Goal: Information Seeking & Learning: Learn about a topic

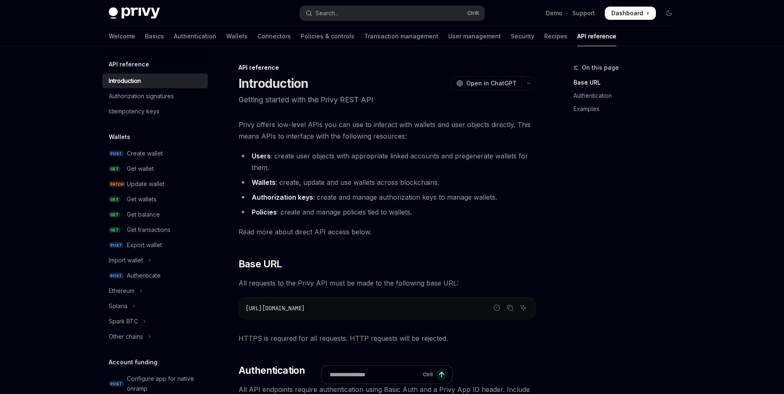
click at [226, 38] on link "Wallets" at bounding box center [236, 36] width 21 height 20
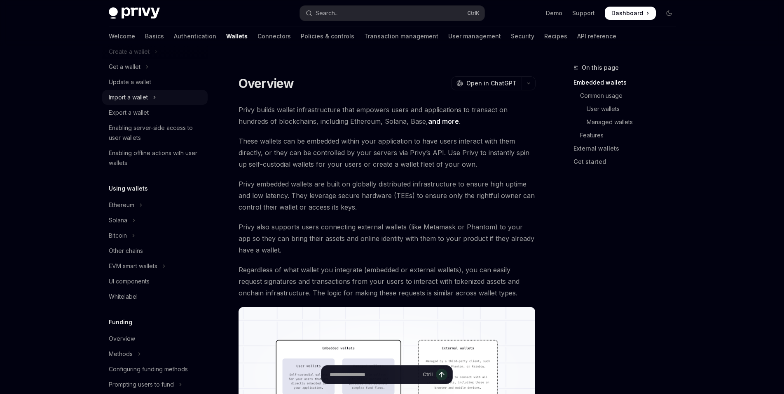
scroll to position [78, 0]
click at [171, 232] on button "Bitcoin" at bounding box center [155, 234] width 106 height 15
type textarea "*"
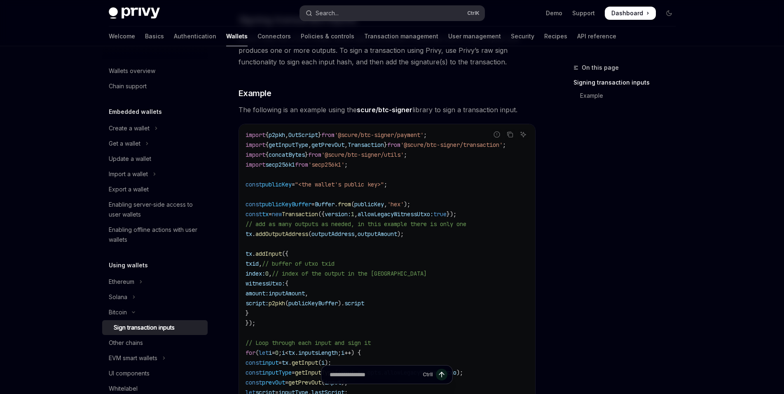
click at [359, 9] on button "Search... Ctrl K" at bounding box center [392, 13] width 185 height 15
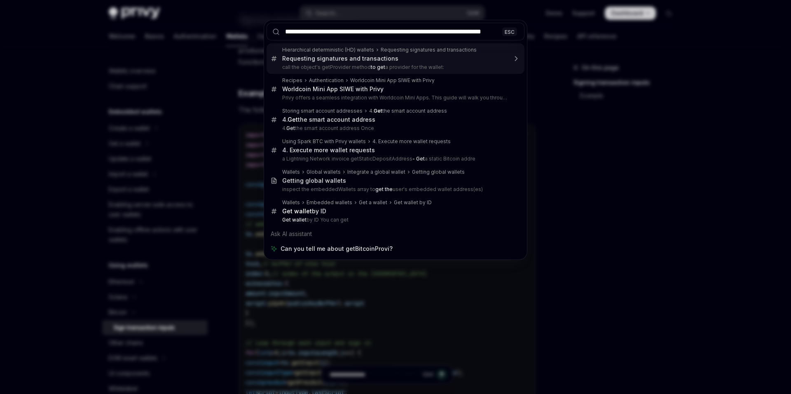
scroll to position [0, 16]
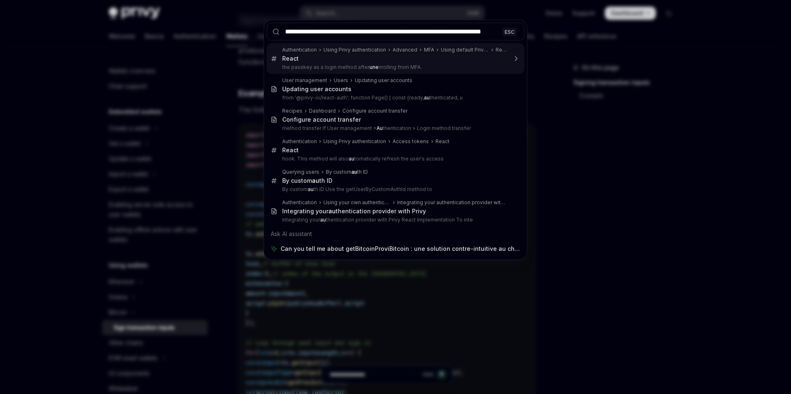
type input "**********"
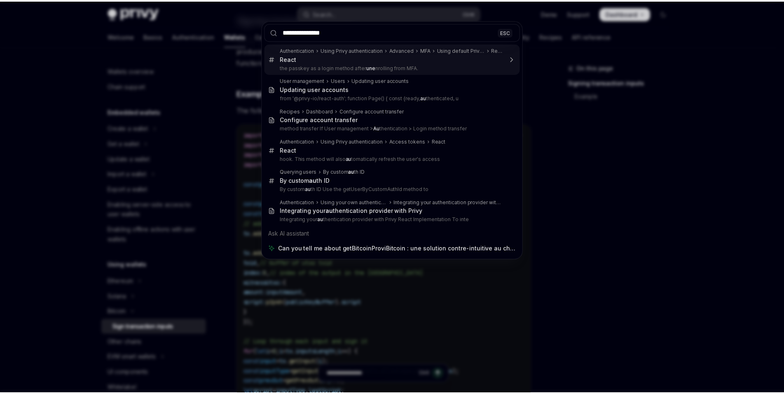
scroll to position [0, 0]
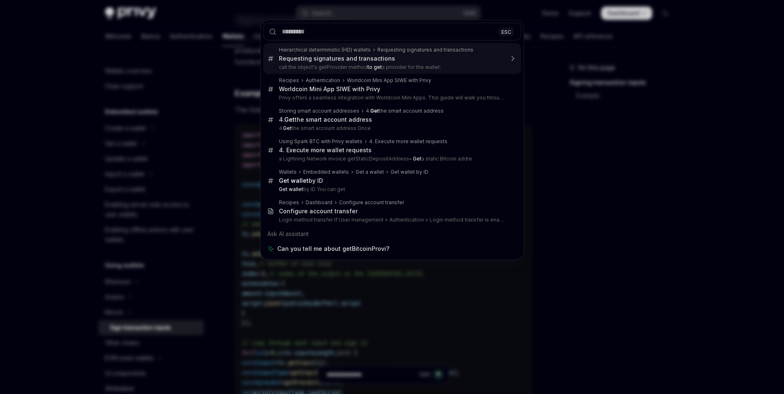
type textarea "*"
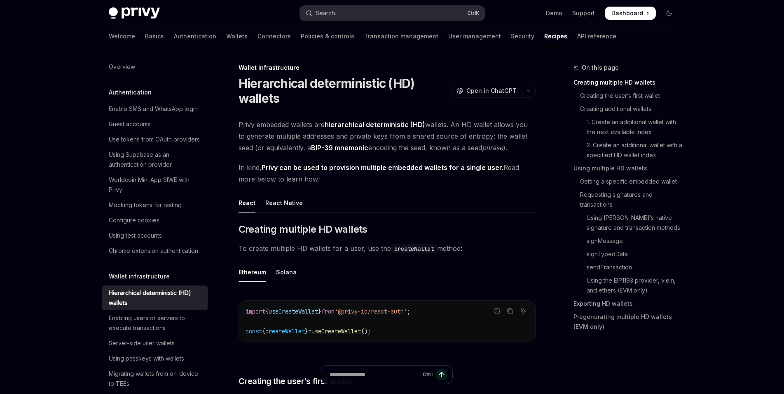
click at [366, 13] on button "Search... Ctrl K" at bounding box center [392, 13] width 185 height 15
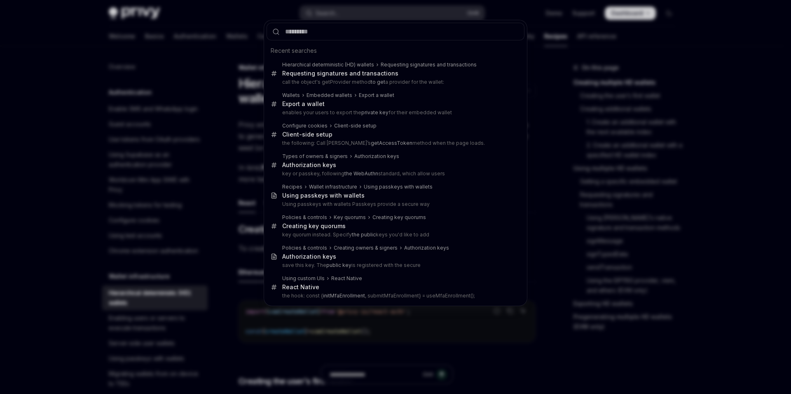
type input "**********"
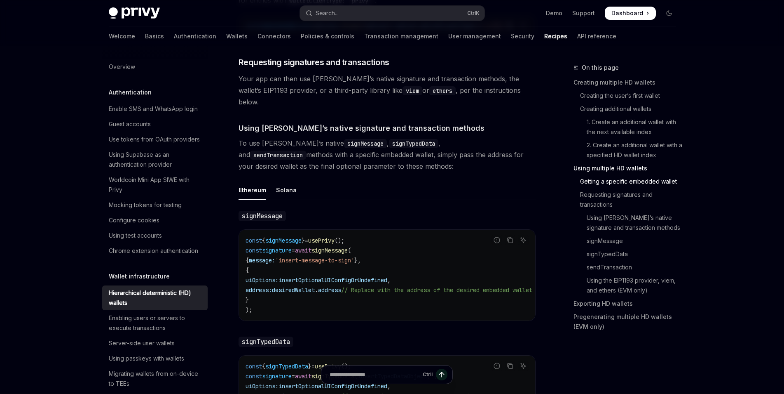
scroll to position [1309, 0]
click at [377, 180] on ul "Ethereum Solana" at bounding box center [387, 190] width 297 height 20
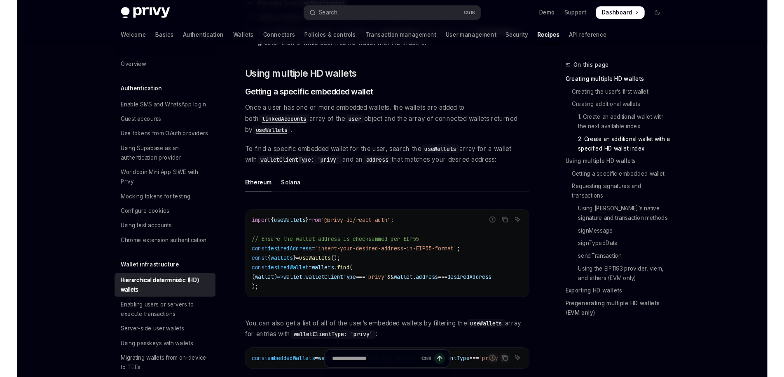
scroll to position [961, 0]
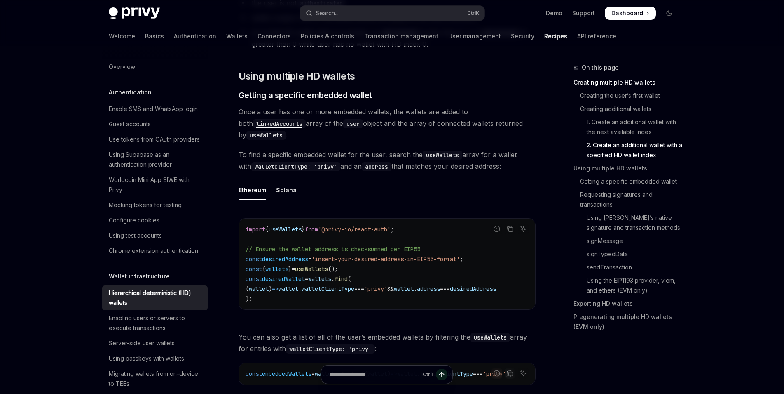
type textarea "*"
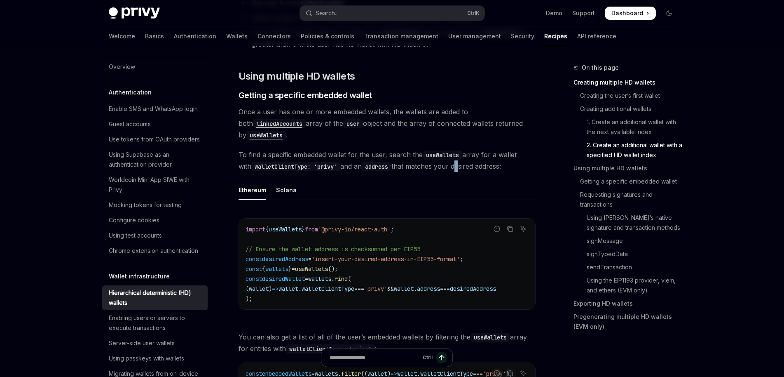
click at [451, 165] on span "To find a specific embedded wallet for the user, search the useWallets array fo…" at bounding box center [387, 160] width 297 height 23
copy span "d"
click at [397, 218] on div "Report incorrect code Copy Ask AI import { useWallets } from '@privy-io/react-a…" at bounding box center [387, 266] width 297 height 113
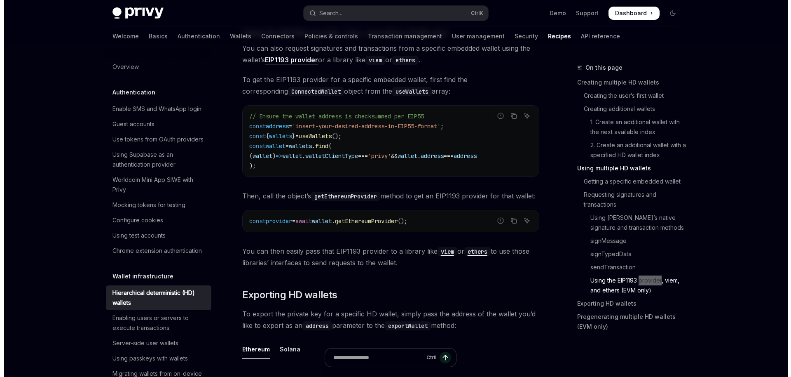
scroll to position [1217, 0]
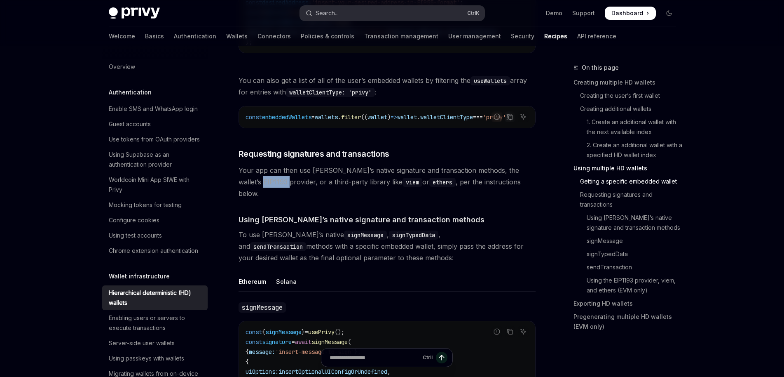
click at [384, 12] on button "Search... Ctrl K" at bounding box center [392, 13] width 185 height 15
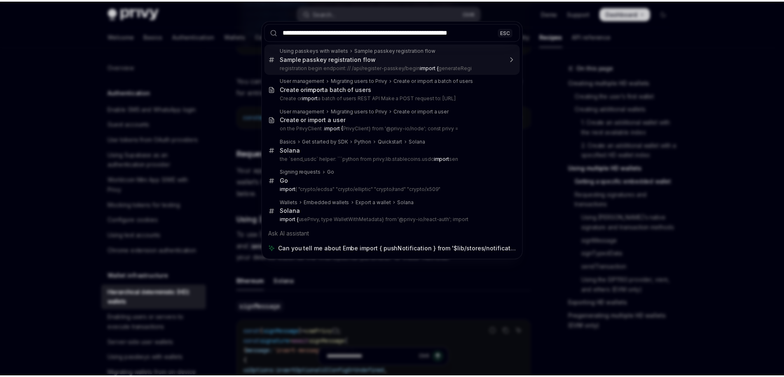
scroll to position [0, 0]
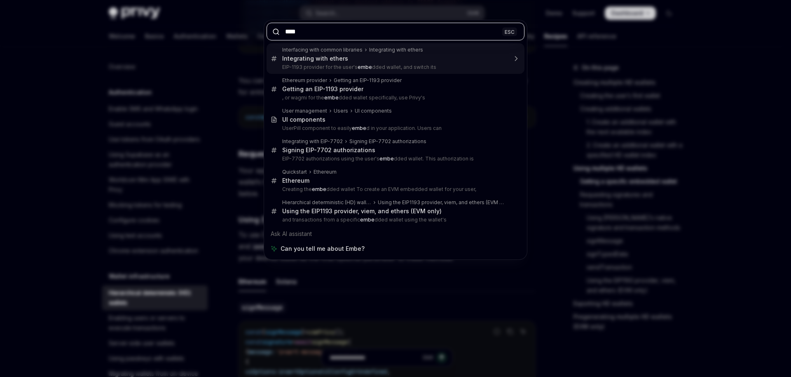
paste input "*"
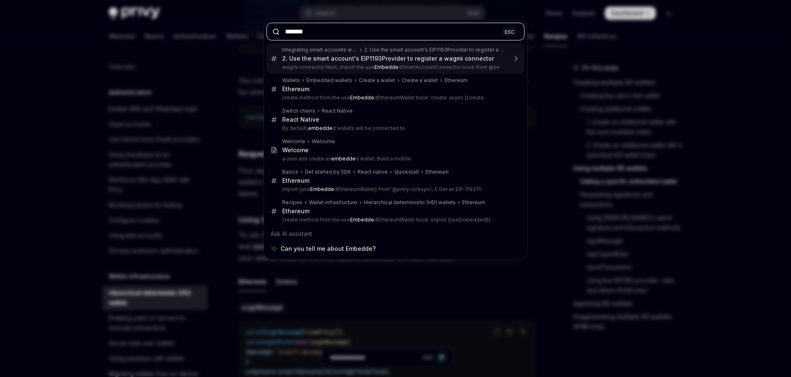
paste input "*"
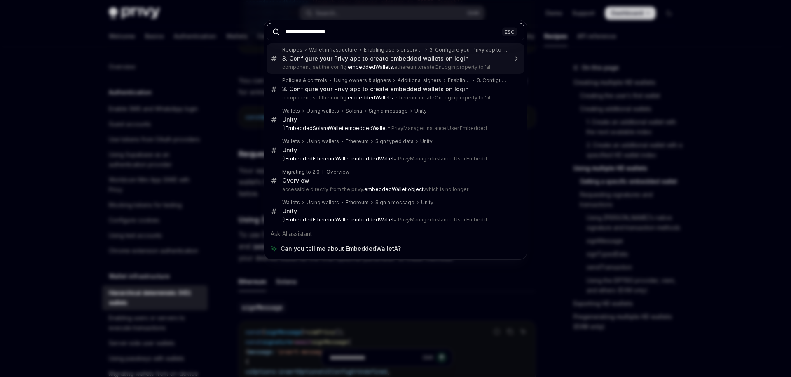
type input "**********"
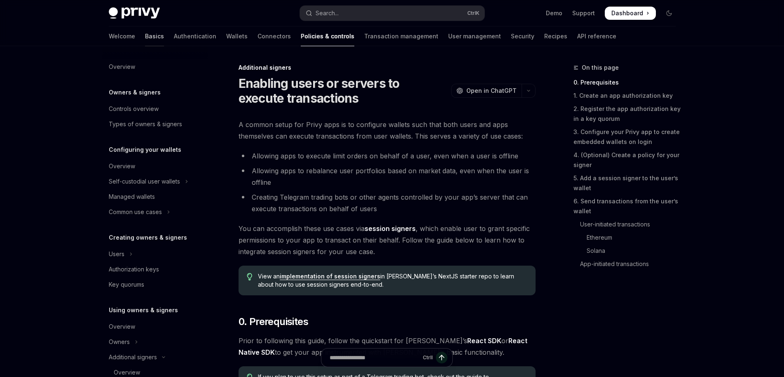
click at [145, 33] on link "Basics" at bounding box center [154, 36] width 19 height 20
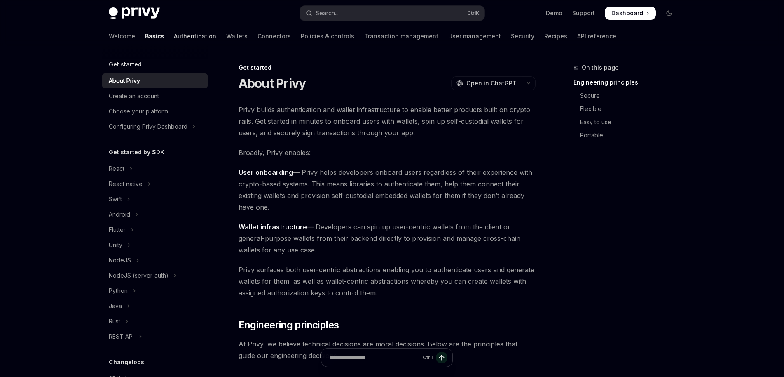
click at [174, 34] on link "Authentication" at bounding box center [195, 36] width 42 height 20
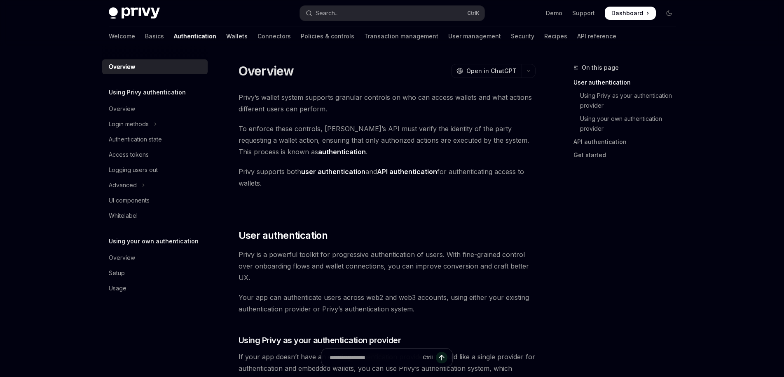
click at [226, 34] on link "Wallets" at bounding box center [236, 36] width 21 height 20
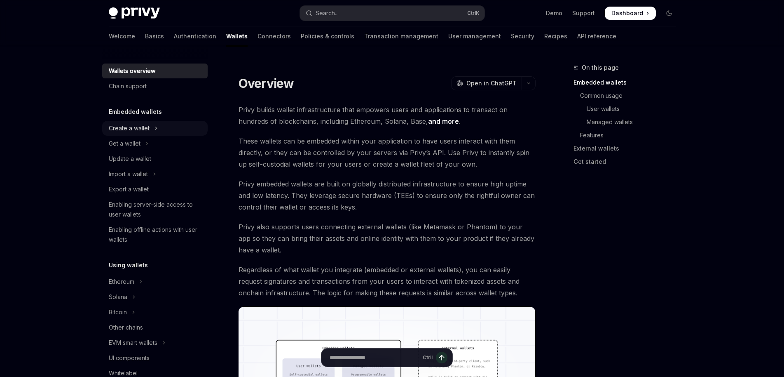
click at [176, 126] on button "Create a wallet" at bounding box center [155, 128] width 106 height 15
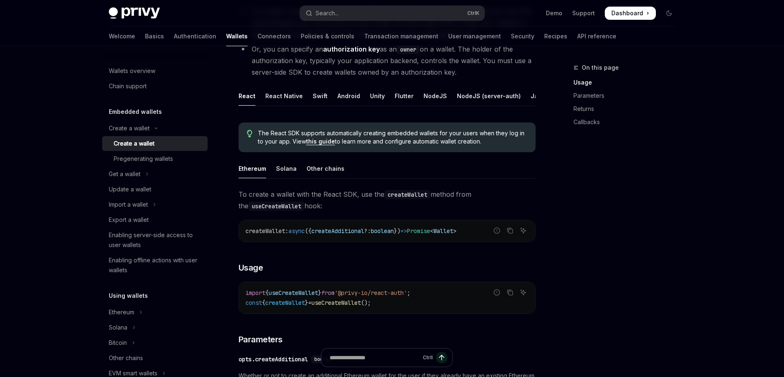
scroll to position [131, 0]
click at [326, 168] on div "Other chains" at bounding box center [326, 166] width 38 height 19
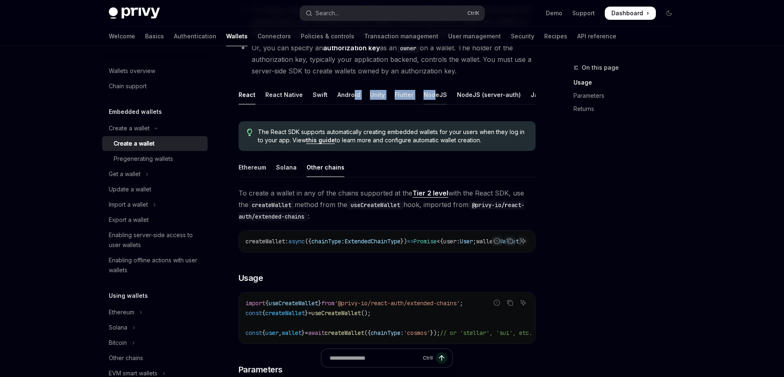
drag, startPoint x: 350, startPoint y: 103, endPoint x: 430, endPoint y: 101, distance: 80.0
click at [430, 101] on ul "React React Native Swift Android Unity Flutter NodeJS NodeJS (server-auth) Java…" at bounding box center [387, 95] width 297 height 20
click at [438, 94] on div "NodeJS" at bounding box center [435, 94] width 23 height 19
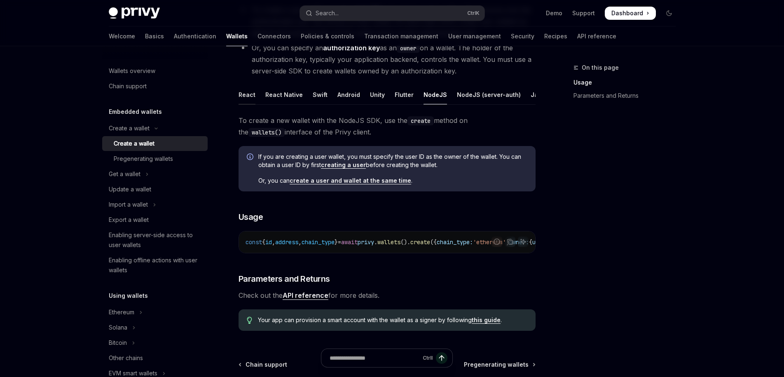
click at [254, 95] on div "React" at bounding box center [247, 94] width 17 height 19
type textarea "*"
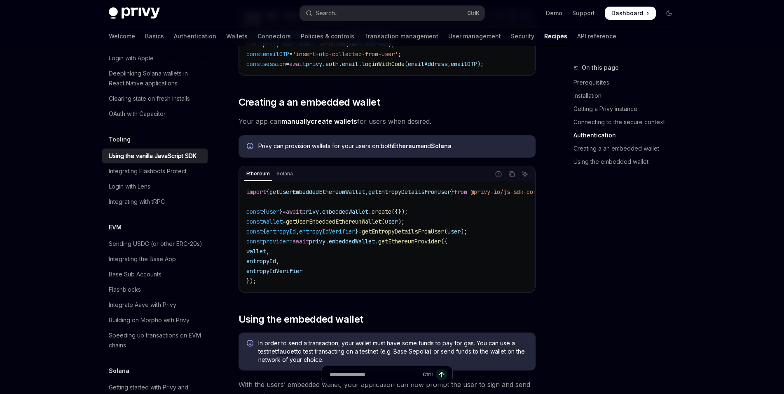
scroll to position [865, 0]
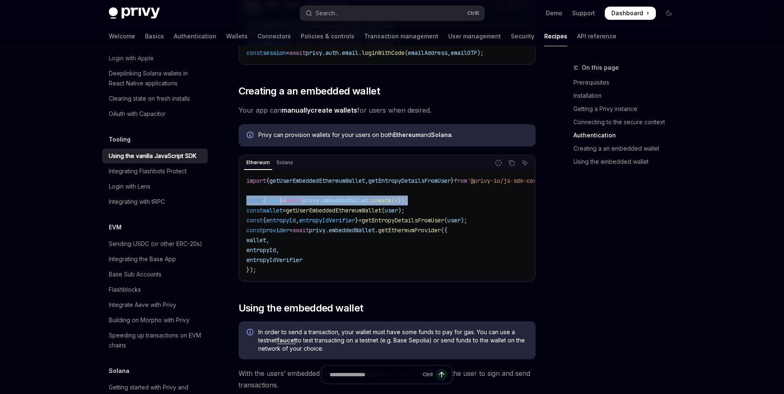
drag, startPoint x: 245, startPoint y: 200, endPoint x: 440, endPoint y: 198, distance: 195.0
click at [440, 198] on div "import { getUserEmbeddedEthereumWallet , getEntropyDetailsFromUser } from '@pri…" at bounding box center [387, 225] width 295 height 110
drag, startPoint x: 428, startPoint y: 213, endPoint x: 251, endPoint y: 200, distance: 178.1
click at [251, 200] on code "import { getUserEmbeddedEthereumWallet , getEntropyDetailsFromUser } from '@pri…" at bounding box center [406, 225] width 320 height 99
click at [390, 249] on code "import { getUserEmbeddedEthereumWallet , getEntropyDetailsFromUser } from '@pri…" at bounding box center [406, 225] width 320 height 99
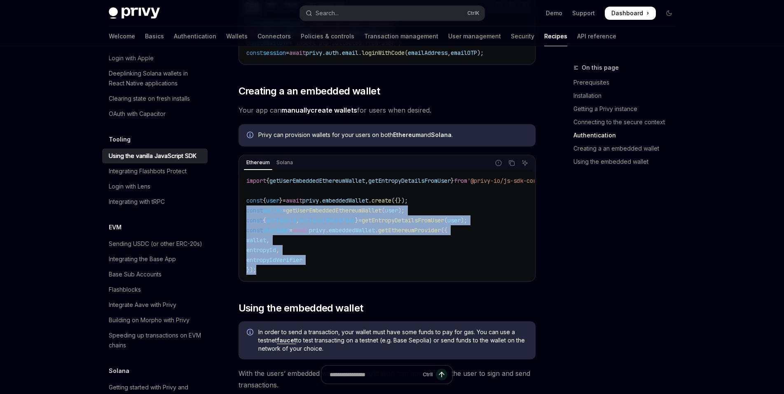
drag, startPoint x: 275, startPoint y: 271, endPoint x: 242, endPoint y: 206, distance: 72.8
click at [242, 206] on div "import { getUserEmbeddedEthereumWallet , getEntropyDetailsFromUser } from '@pri…" at bounding box center [387, 225] width 295 height 110
click at [244, 203] on div "import { getUserEmbeddedEthereumWallet , getEntropyDetailsFromUser } from '@pri…" at bounding box center [387, 225] width 295 height 110
copy code "const { user } = await privy . embeddedWallet . create ({}); const wallet = get…"
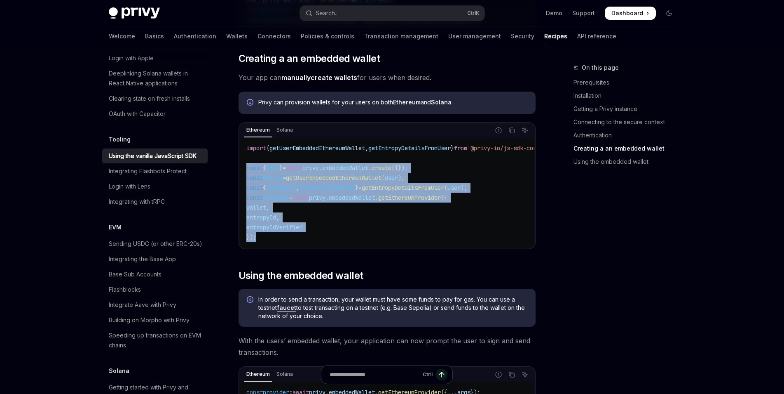
scroll to position [899, 0]
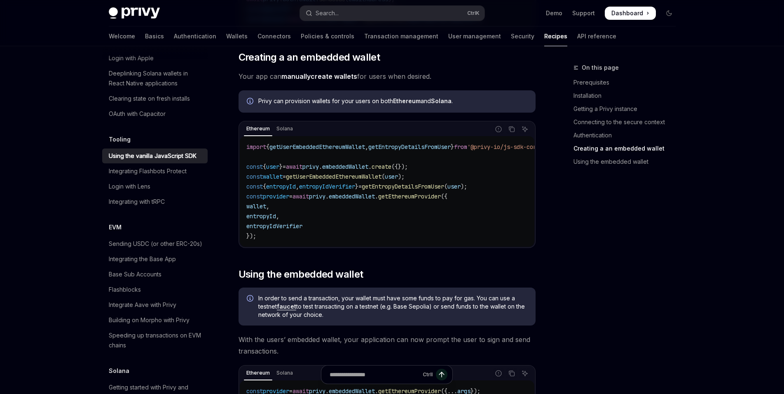
click at [640, 234] on div "On this page Prerequisites Installation Getting a Privy instance Connecting to …" at bounding box center [619, 228] width 125 height 331
drag, startPoint x: 247, startPoint y: 165, endPoint x: 441, endPoint y: 164, distance: 194.2
click at [441, 164] on code "import { getUserEmbeddedEthereumWallet , getEntropyDetailsFromUser } from '@pri…" at bounding box center [406, 191] width 320 height 99
copy span "const { user } = await privy . embeddedWallet . create ({});"
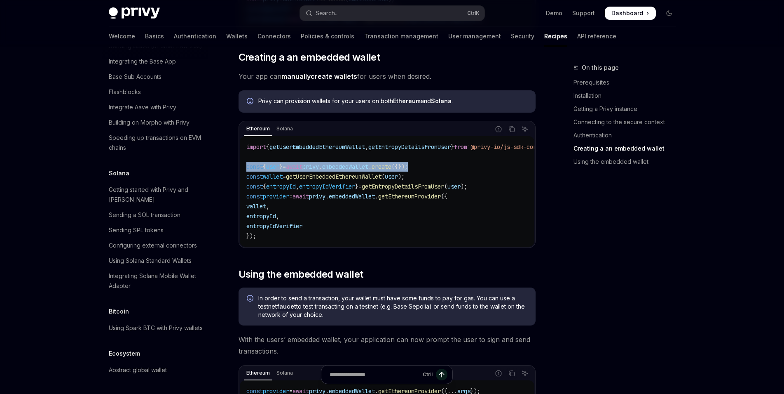
scroll to position [903, 0]
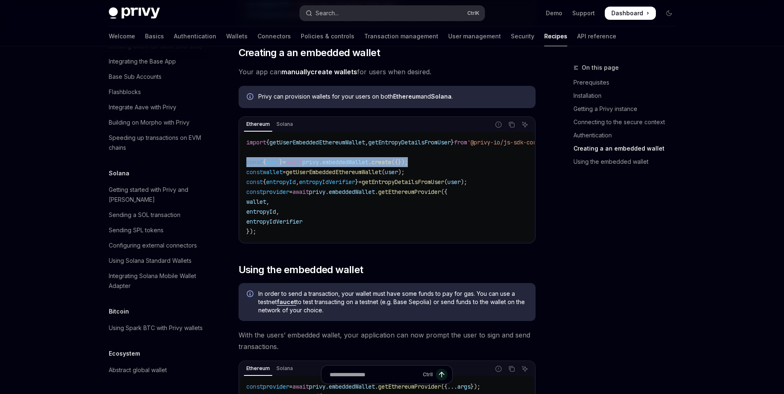
click at [342, 13] on button "Search... Ctrl K" at bounding box center [392, 13] width 185 height 15
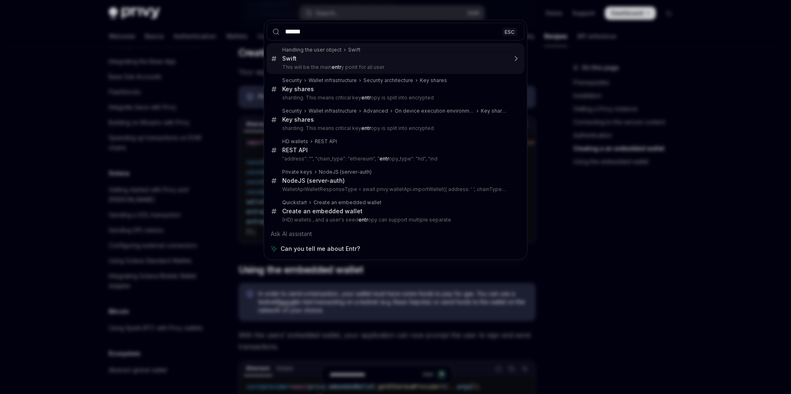
type input "*******"
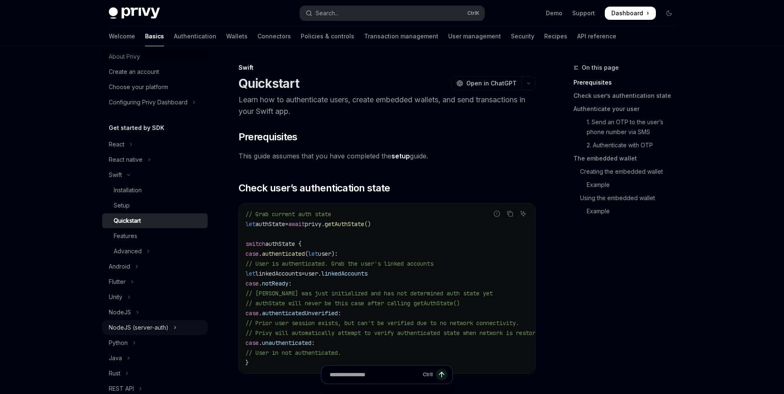
scroll to position [25, 0]
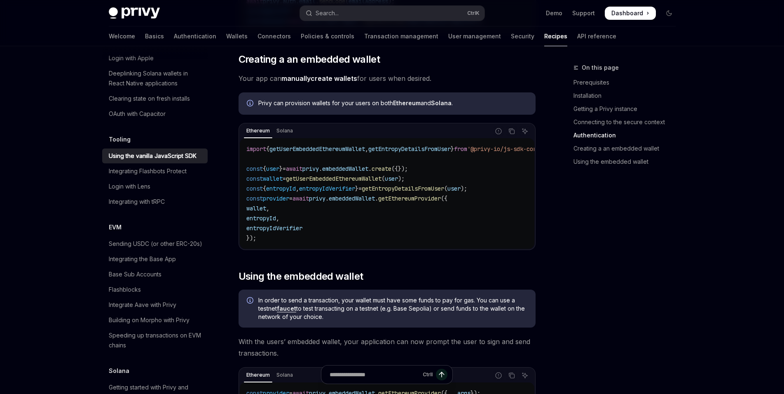
scroll to position [902, 0]
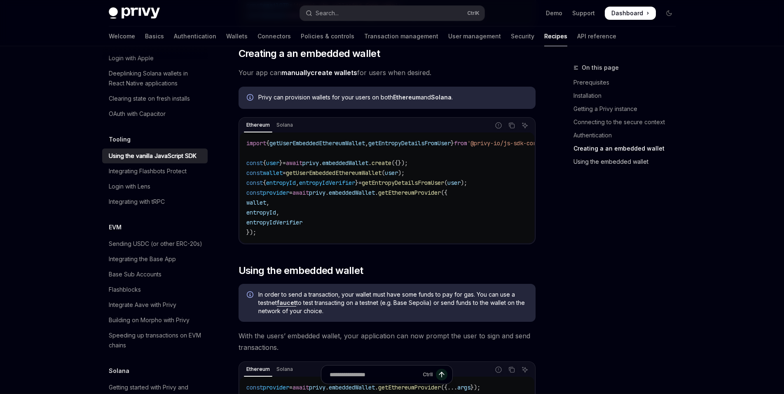
click at [596, 163] on link "Using the embedded wallet" at bounding box center [628, 161] width 109 height 13
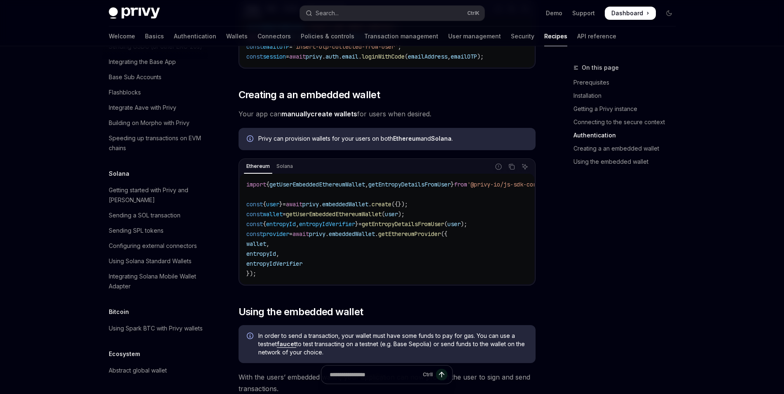
scroll to position [1314, 0]
click at [166, 323] on div "Using Spark BTC with Privy wallets" at bounding box center [156, 328] width 94 height 10
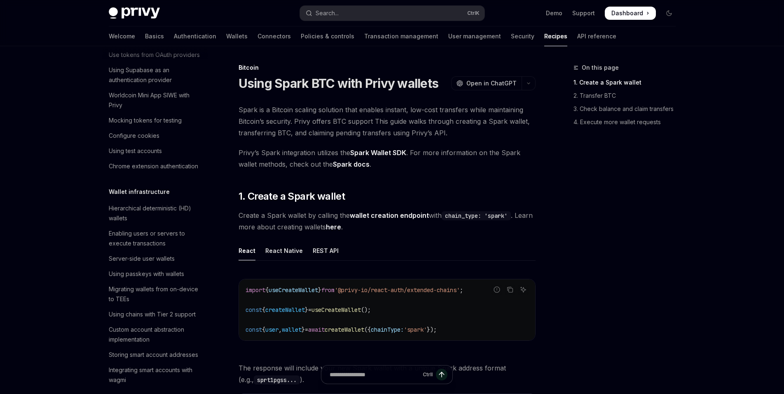
scroll to position [86, 0]
click at [226, 34] on link "Wallets" at bounding box center [236, 36] width 21 height 20
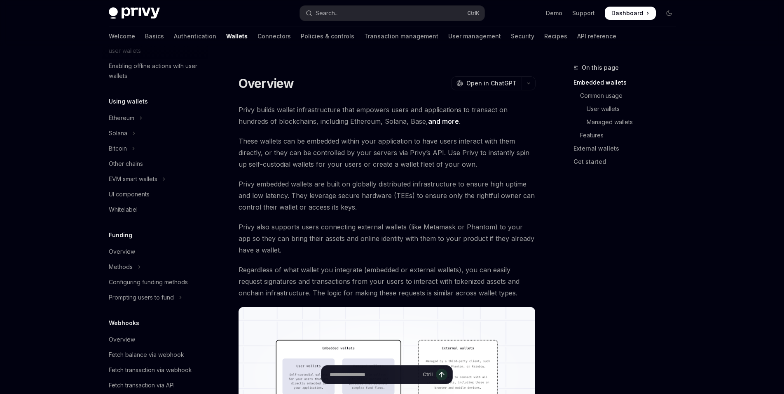
scroll to position [164, 0]
click at [176, 150] on button "Bitcoin" at bounding box center [155, 147] width 106 height 15
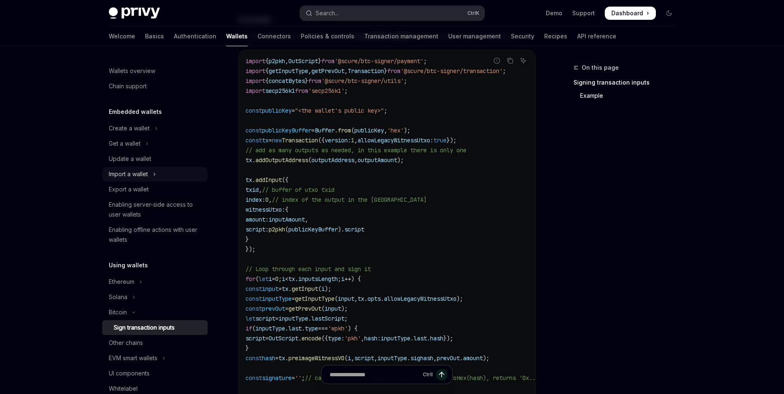
click at [167, 172] on button "Import a wallet" at bounding box center [155, 174] width 106 height 15
type textarea "*"
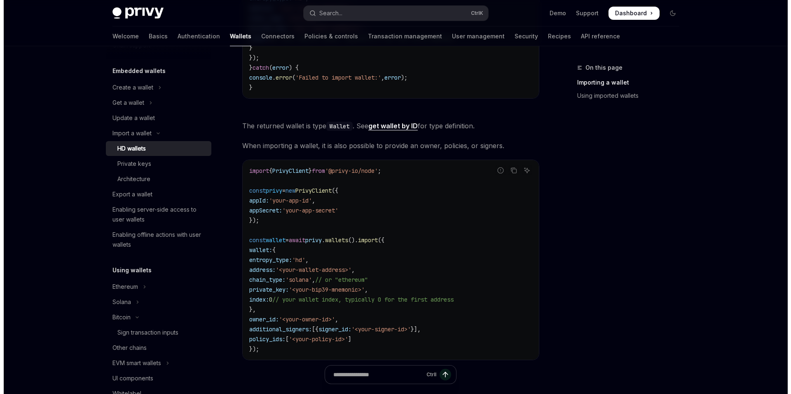
scroll to position [493, 0]
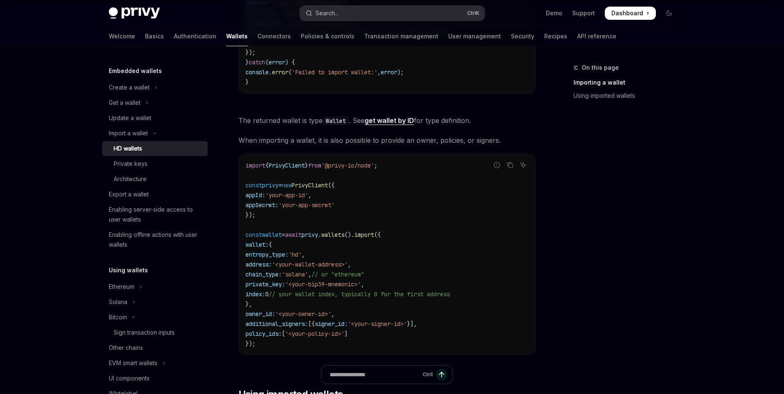
click at [353, 14] on button "Search... Ctrl K" at bounding box center [392, 13] width 185 height 15
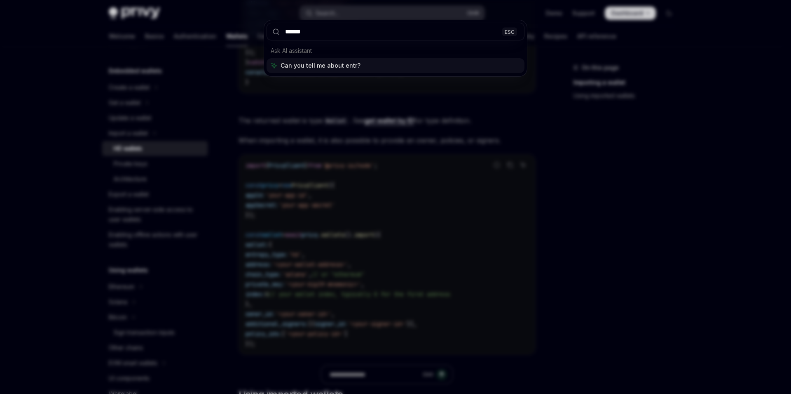
type input "*******"
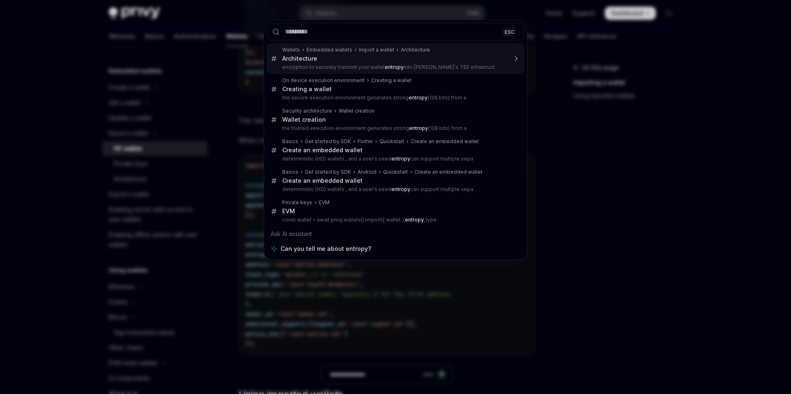
type textarea "*"
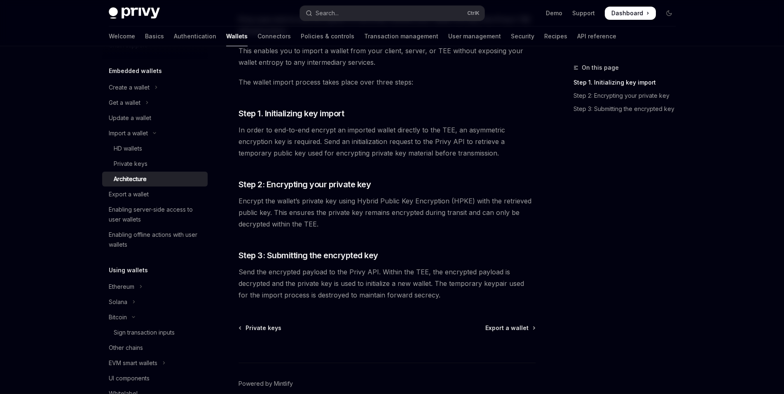
scroll to position [89, 0]
click at [359, 7] on button "Search... Ctrl K" at bounding box center [392, 13] width 185 height 15
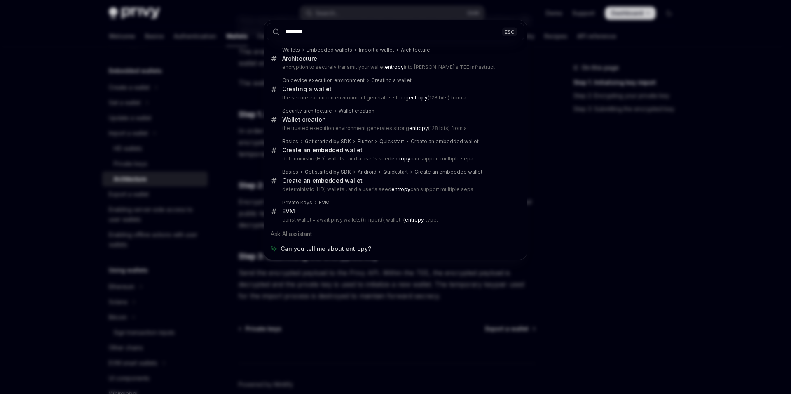
type input "*******"
click at [590, 179] on div "******* ESC Wallets Embedded wallets Import a wallet Architecture Architecture …" at bounding box center [395, 197] width 791 height 394
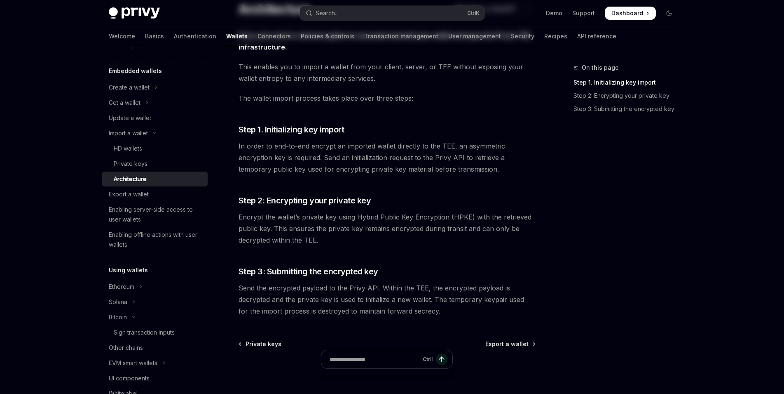
scroll to position [0, 0]
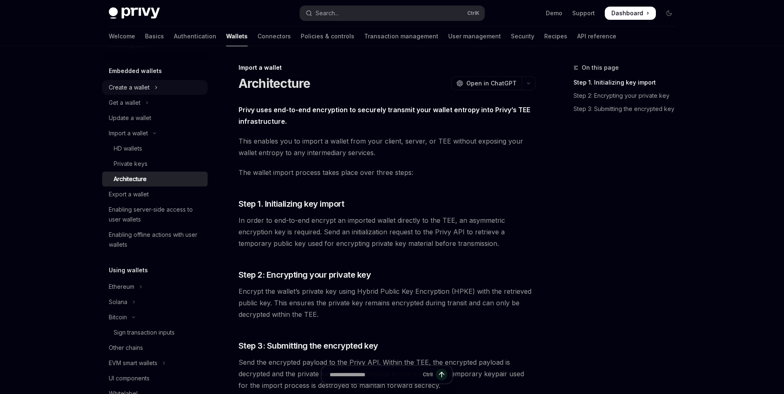
click at [166, 89] on button "Create a wallet" at bounding box center [155, 87] width 106 height 15
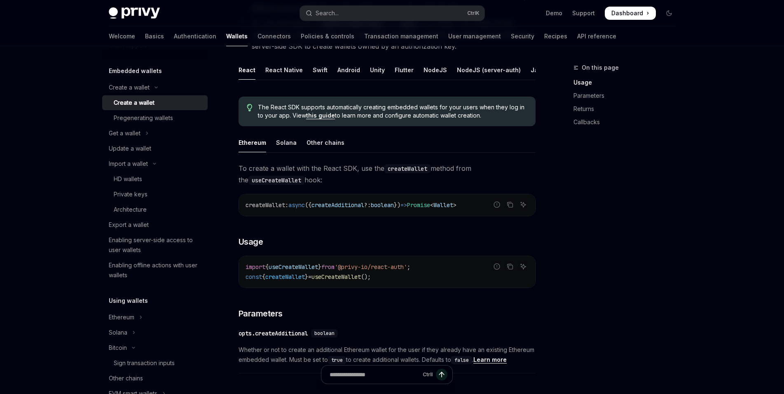
scroll to position [155, 0]
click at [322, 148] on div "Other chains" at bounding box center [326, 142] width 38 height 19
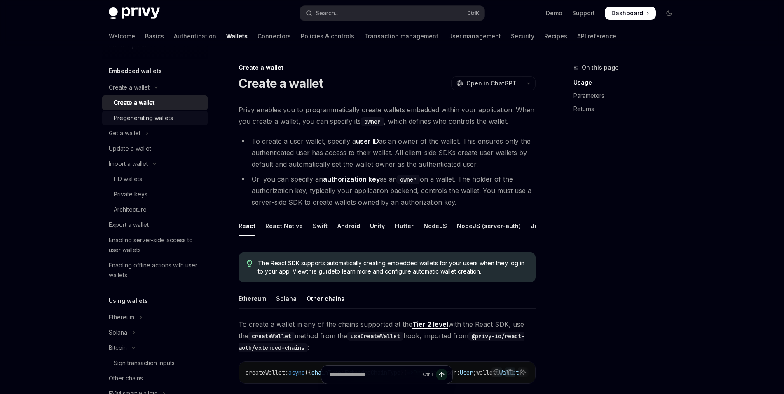
click at [182, 117] on div "Pregenerating wallets" at bounding box center [158, 118] width 89 height 10
type textarea "*"
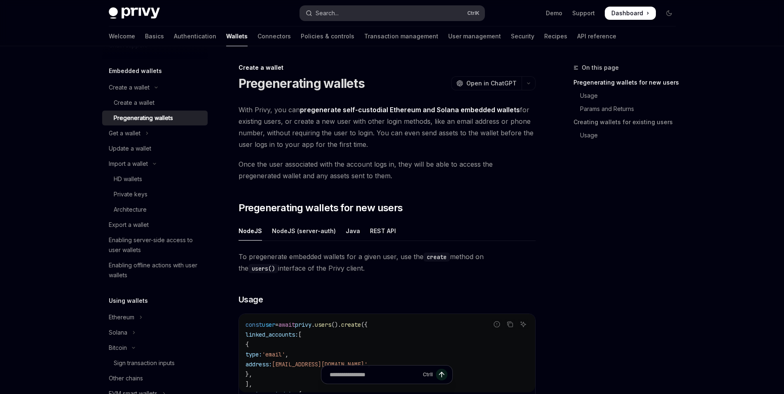
click at [337, 12] on div "Search..." at bounding box center [327, 13] width 23 height 10
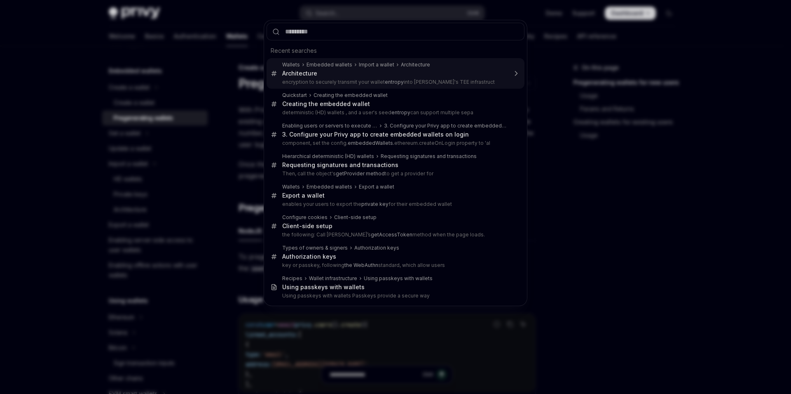
type input "*"
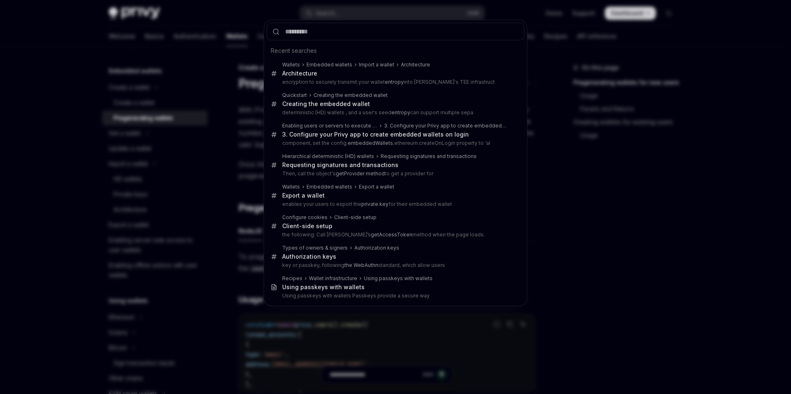
click at [35, 107] on div "Recent searches Wallets Embedded wallets Import a wallet Architecture Architect…" at bounding box center [395, 197] width 791 height 394
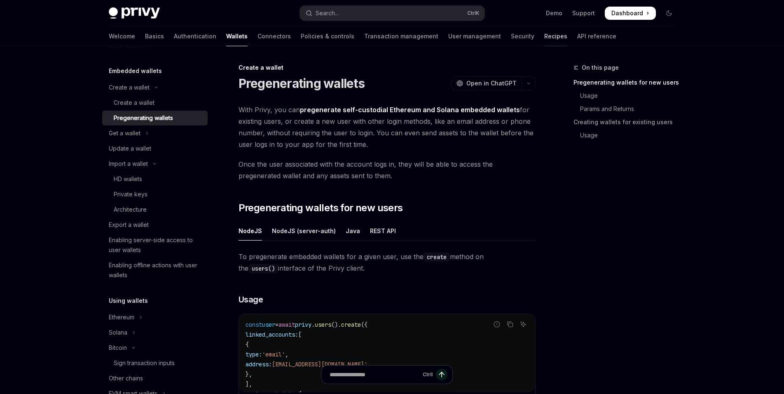
click at [545, 37] on link "Recipes" at bounding box center [556, 36] width 23 height 20
type textarea "*"
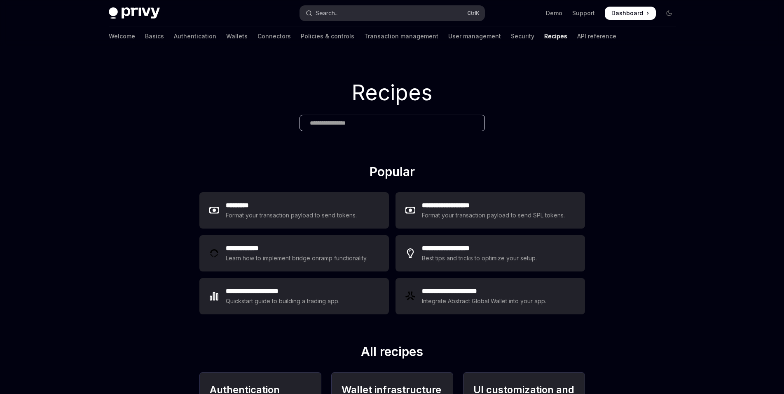
click at [330, 20] on button "Search... Ctrl K" at bounding box center [392, 13] width 185 height 15
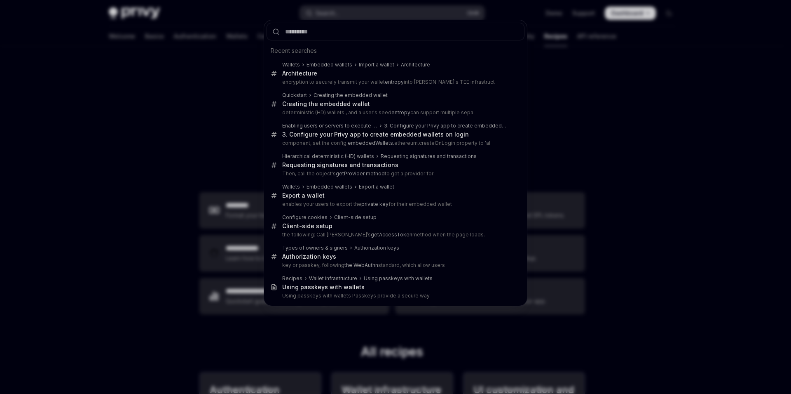
type input "**********"
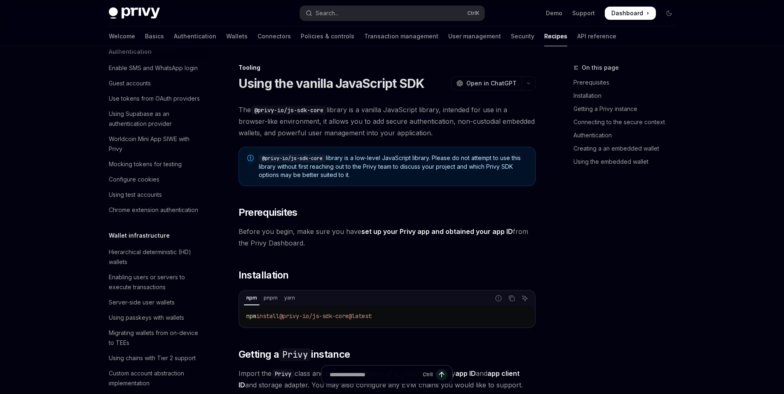
type textarea "*"
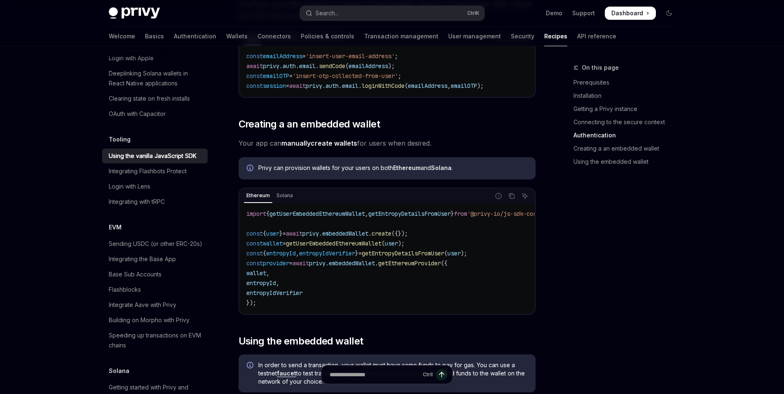
scroll to position [831, 0]
click at [340, 13] on button "Search... Ctrl K" at bounding box center [392, 13] width 185 height 15
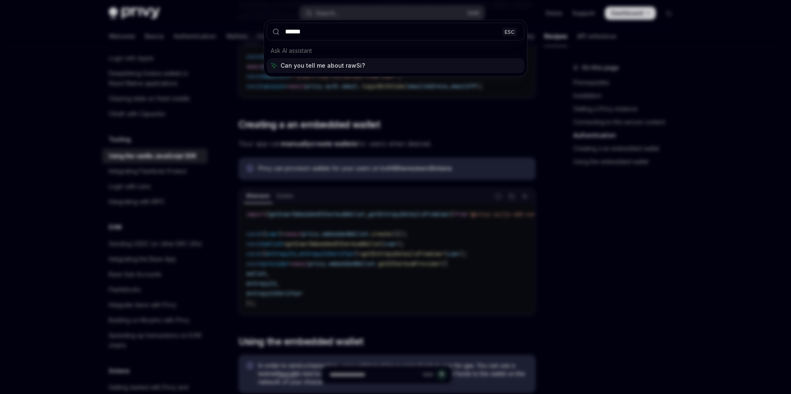
type input "*******"
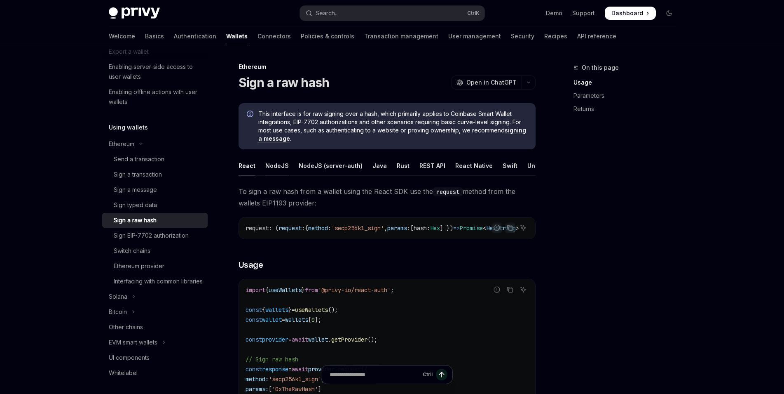
click at [277, 167] on div "NodeJS" at bounding box center [276, 165] width 23 height 19
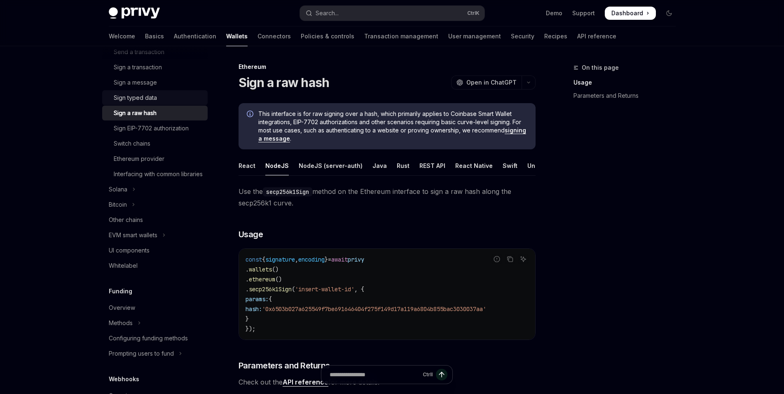
scroll to position [244, 0]
click at [167, 212] on button "Bitcoin" at bounding box center [155, 204] width 106 height 15
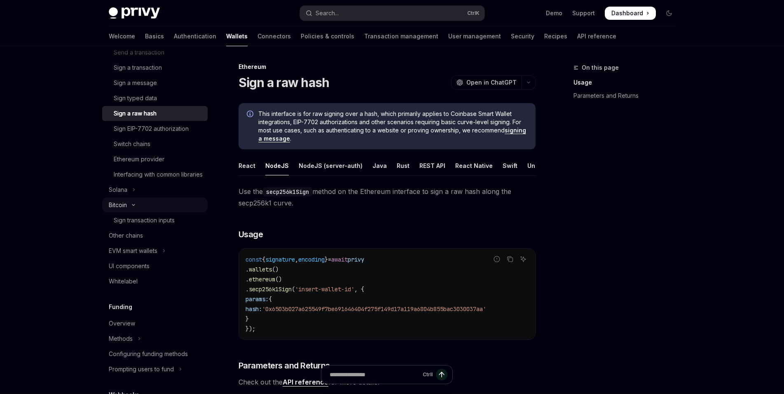
type textarea "*"
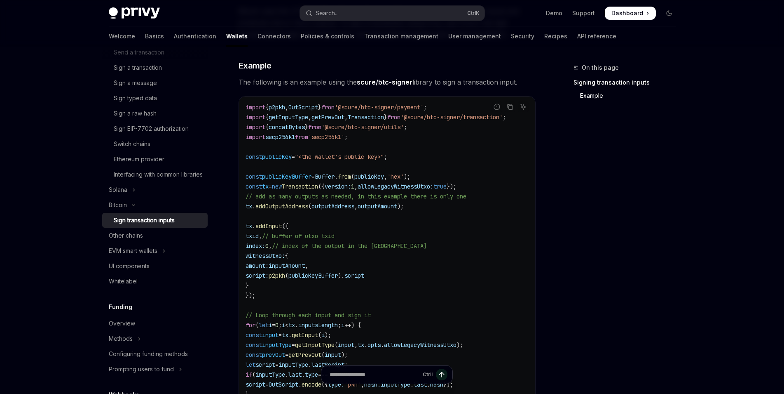
scroll to position [168, 0]
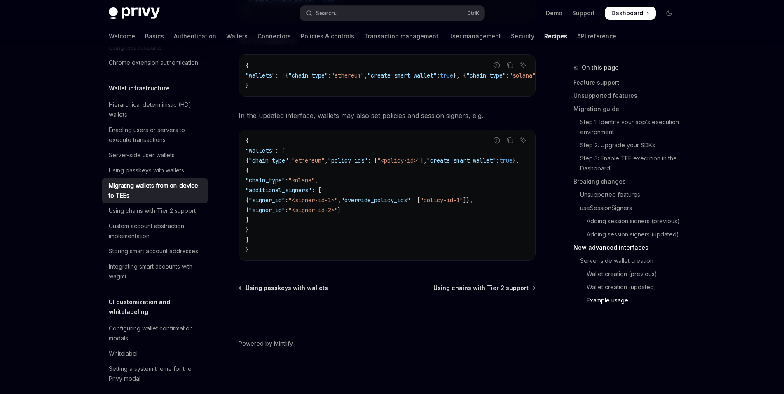
scroll to position [2842, 0]
click at [364, 19] on button "Search... Ctrl K" at bounding box center [392, 13] width 185 height 15
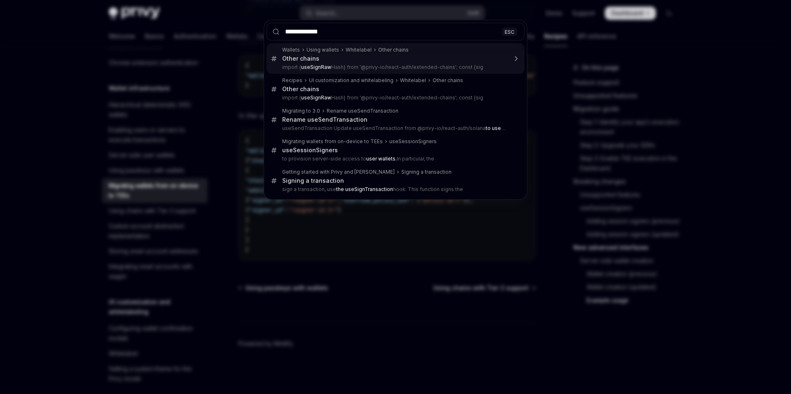
type input "**********"
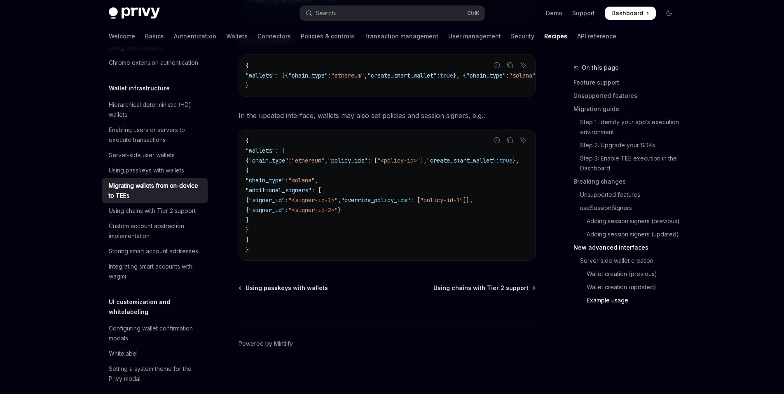
type textarea "*"
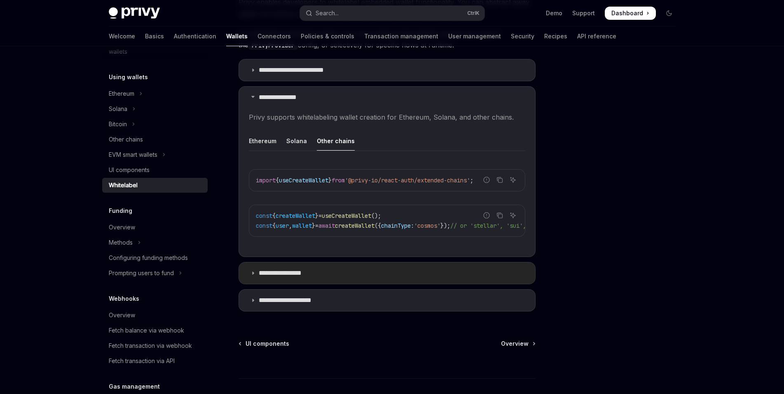
scroll to position [227, 0]
click at [340, 301] on summary "**********" at bounding box center [387, 299] width 296 height 21
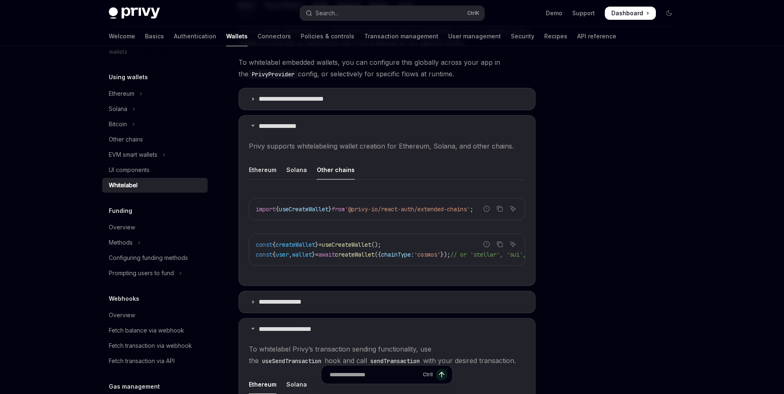
scroll to position [197, 0]
click at [358, 102] on summary "**********" at bounding box center [387, 99] width 296 height 21
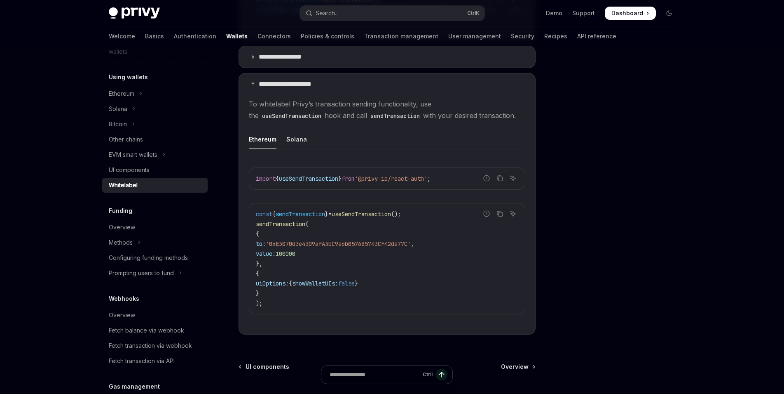
scroll to position [640, 0]
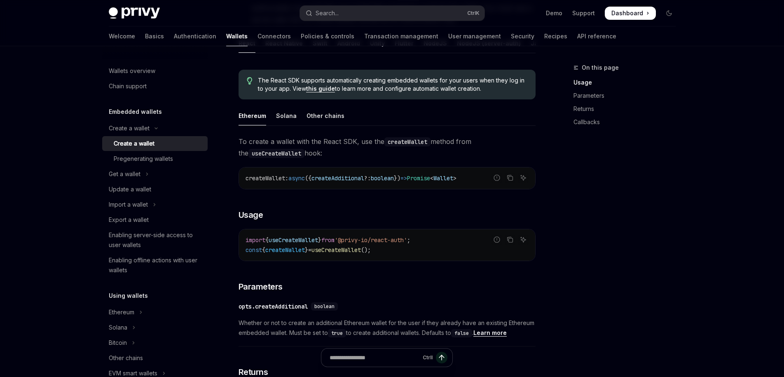
scroll to position [185, 0]
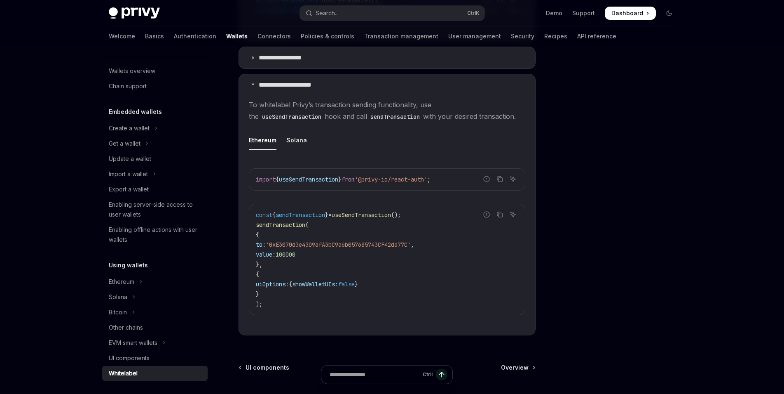
scroll to position [188, 0]
